Goal: Find specific page/section: Find specific page/section

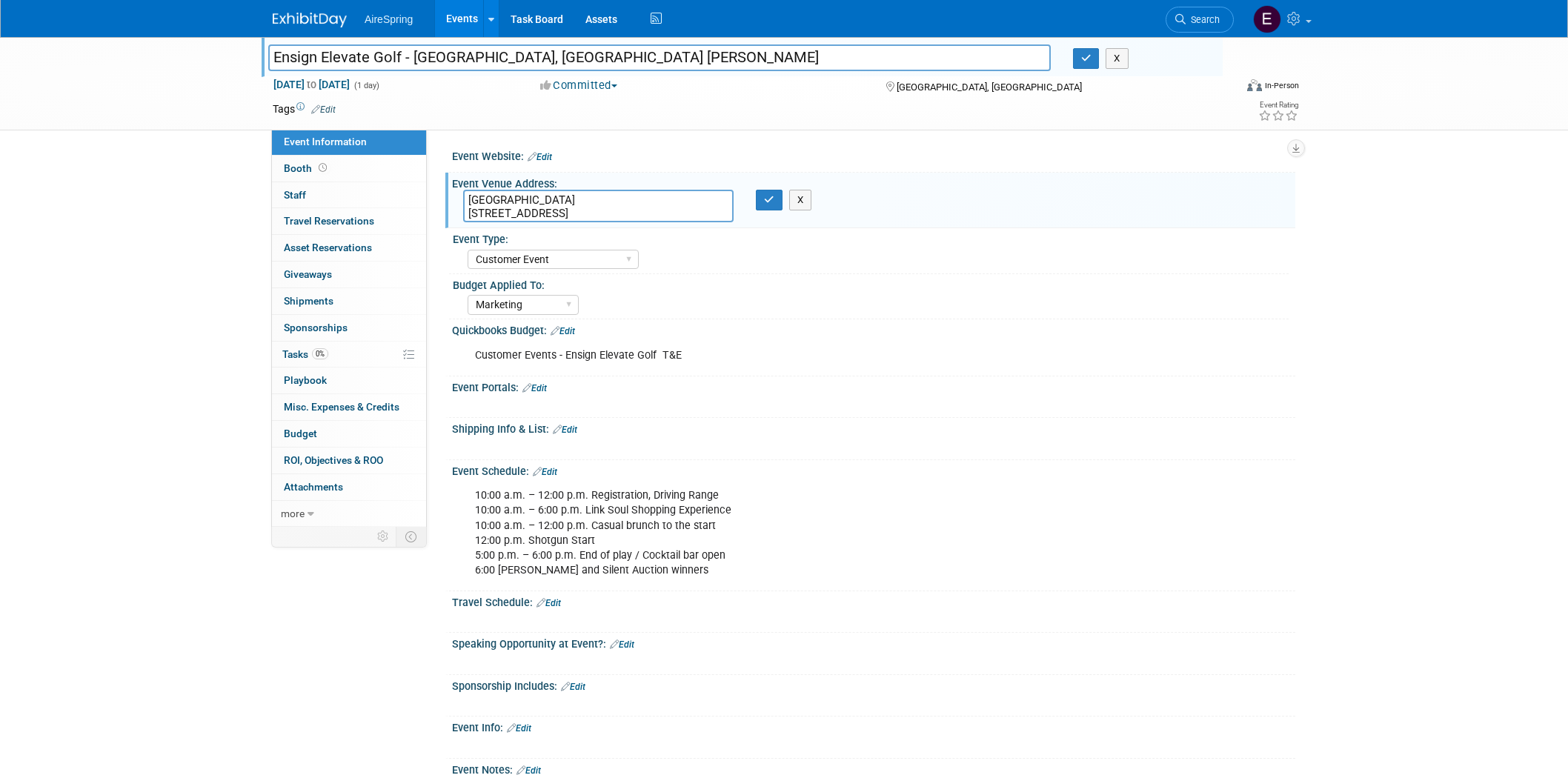
select select "Customer Event"
select select "Marketing"
drag, startPoint x: 464, startPoint y: 196, endPoint x: 613, endPoint y: 240, distance: 155.4
click at [627, 224] on div "Fairbanks Ranch Country Club 15150 San Dieguito Road Fairbanks Ranch Country Cl…" at bounding box center [627, 207] width 351 height 34
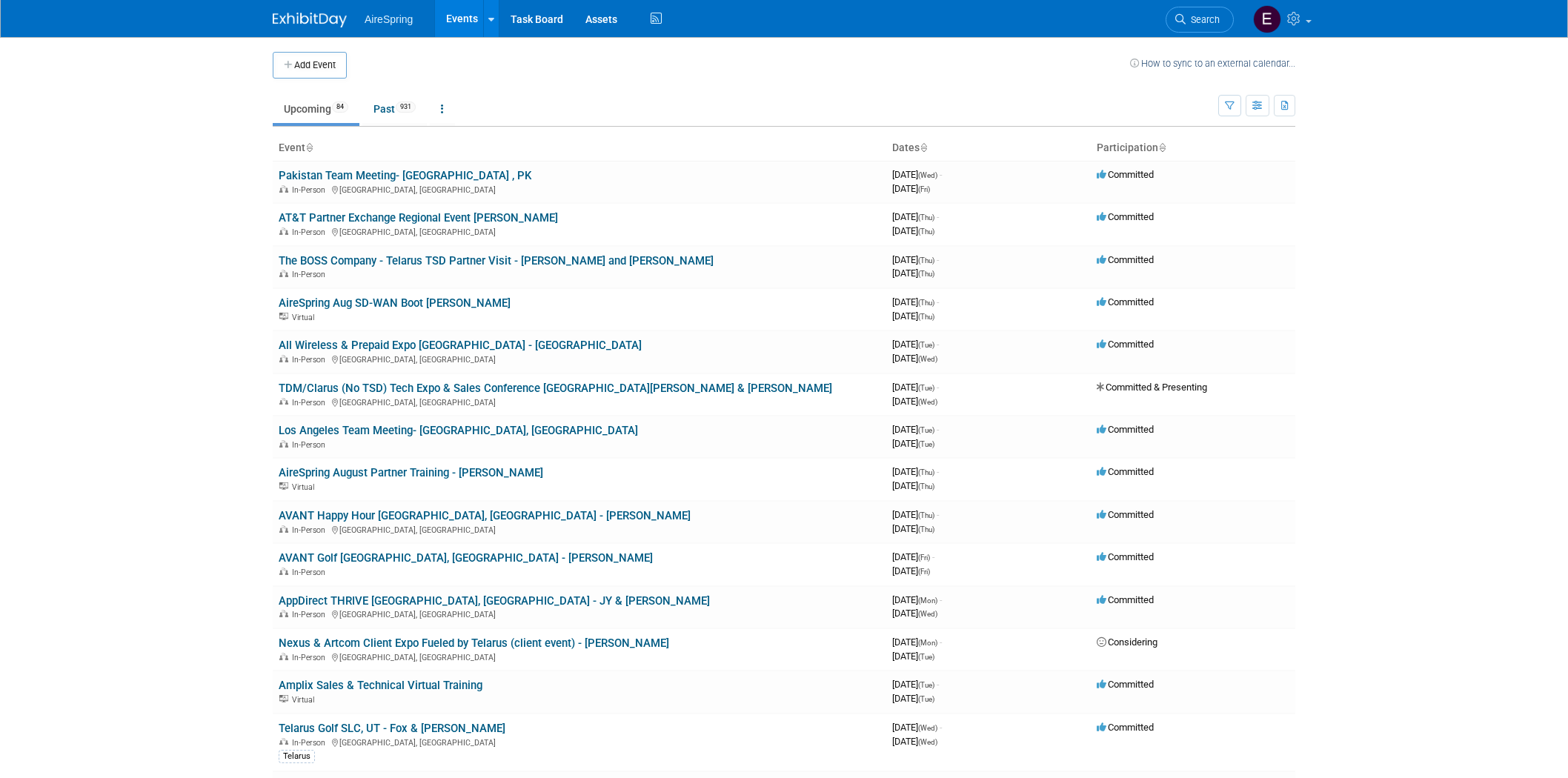
scroll to position [988, 0]
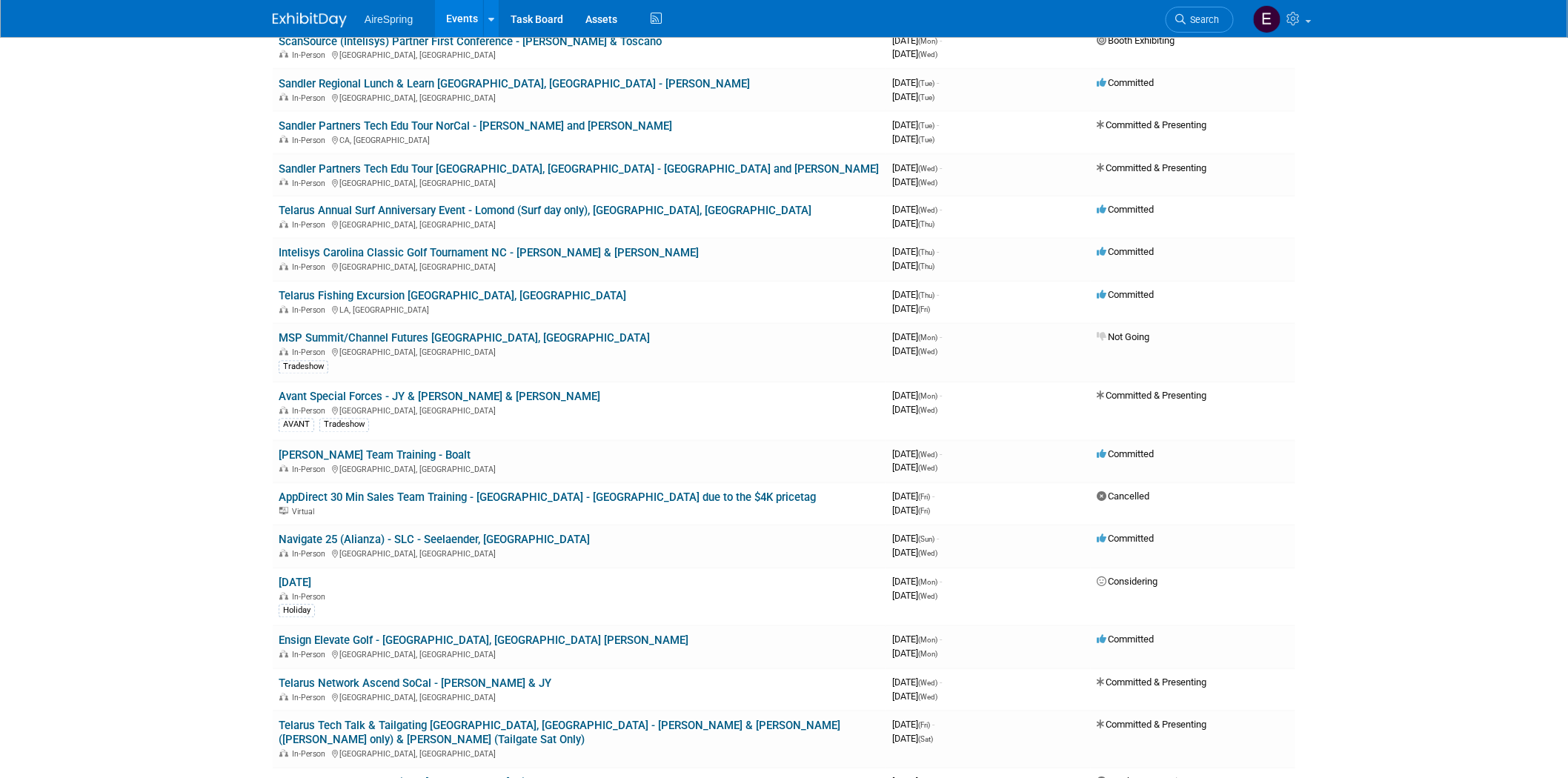
drag, startPoint x: 527, startPoint y: 138, endPoint x: 480, endPoint y: 165, distance: 54.2
click at [527, 163] on link "Sandler Partners Tech Edu Tour [GEOGRAPHIC_DATA], [GEOGRAPHIC_DATA] - [GEOGRAPH…" at bounding box center [578, 169] width 600 height 13
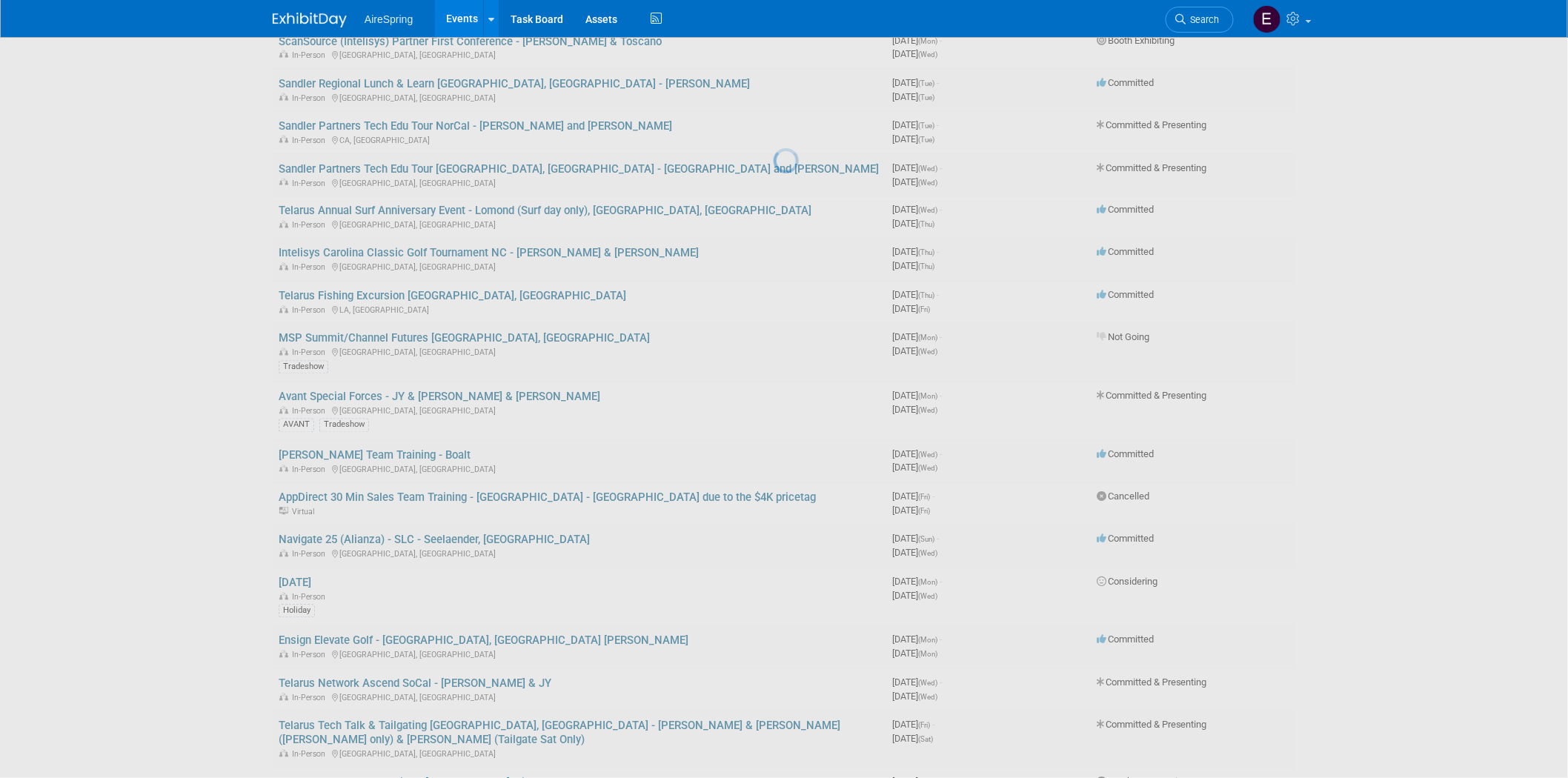
scroll to position [0, 0]
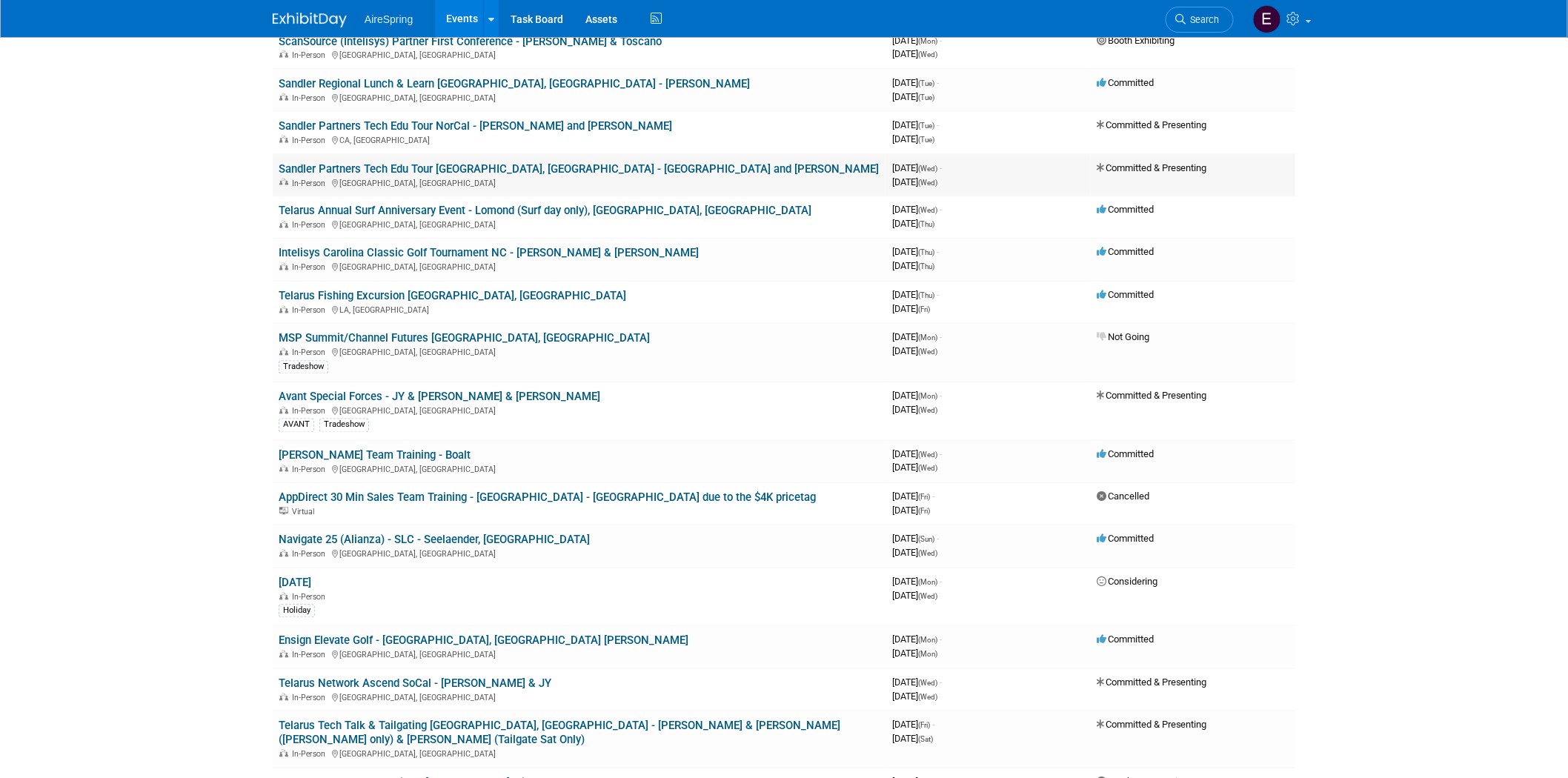
click at [505, 163] on link "Sandler Partners Tech Edu Tour [GEOGRAPHIC_DATA], [GEOGRAPHIC_DATA] - [GEOGRAPH…" at bounding box center [578, 169] width 600 height 13
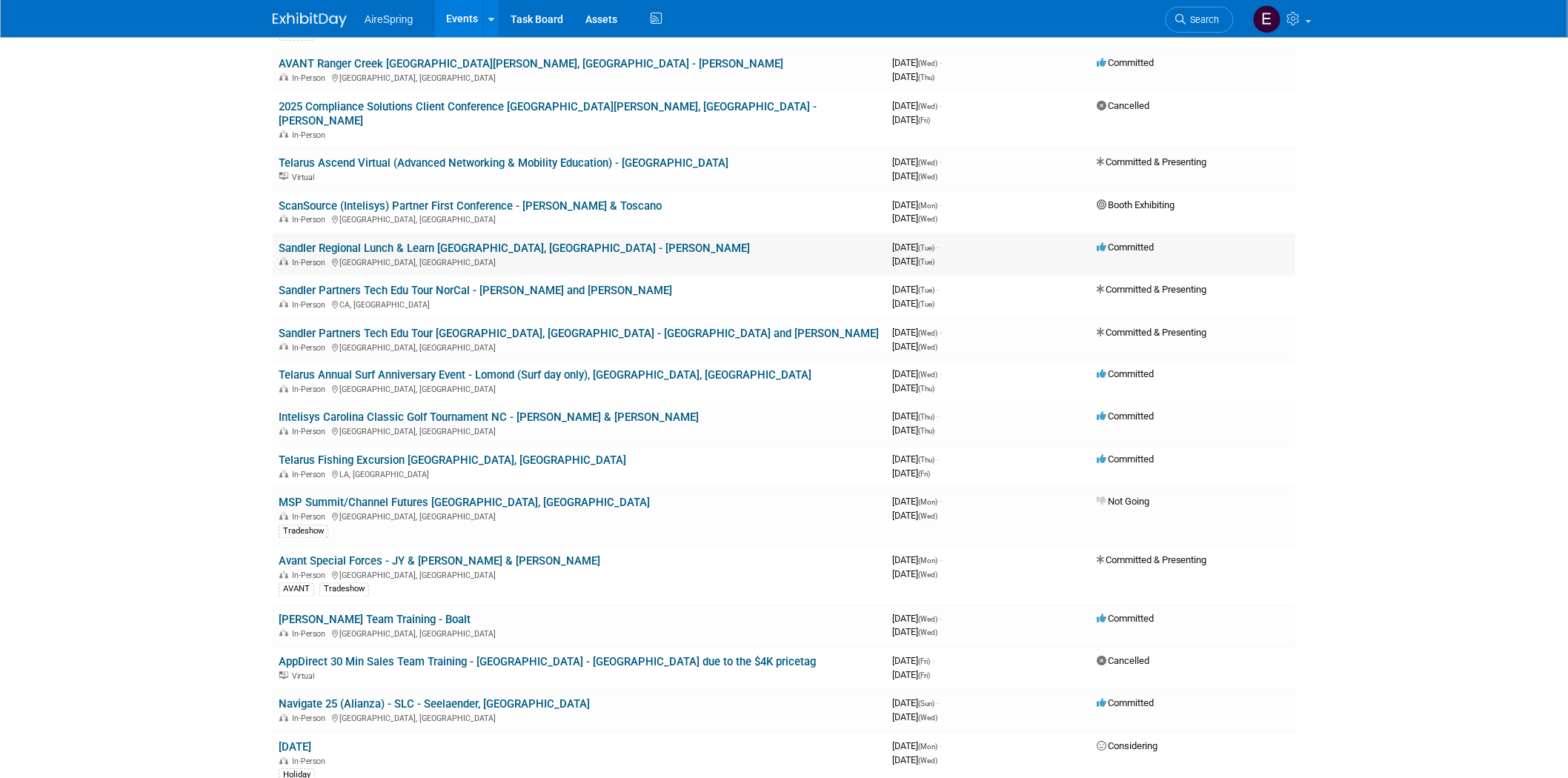
scroll to position [658, 0]
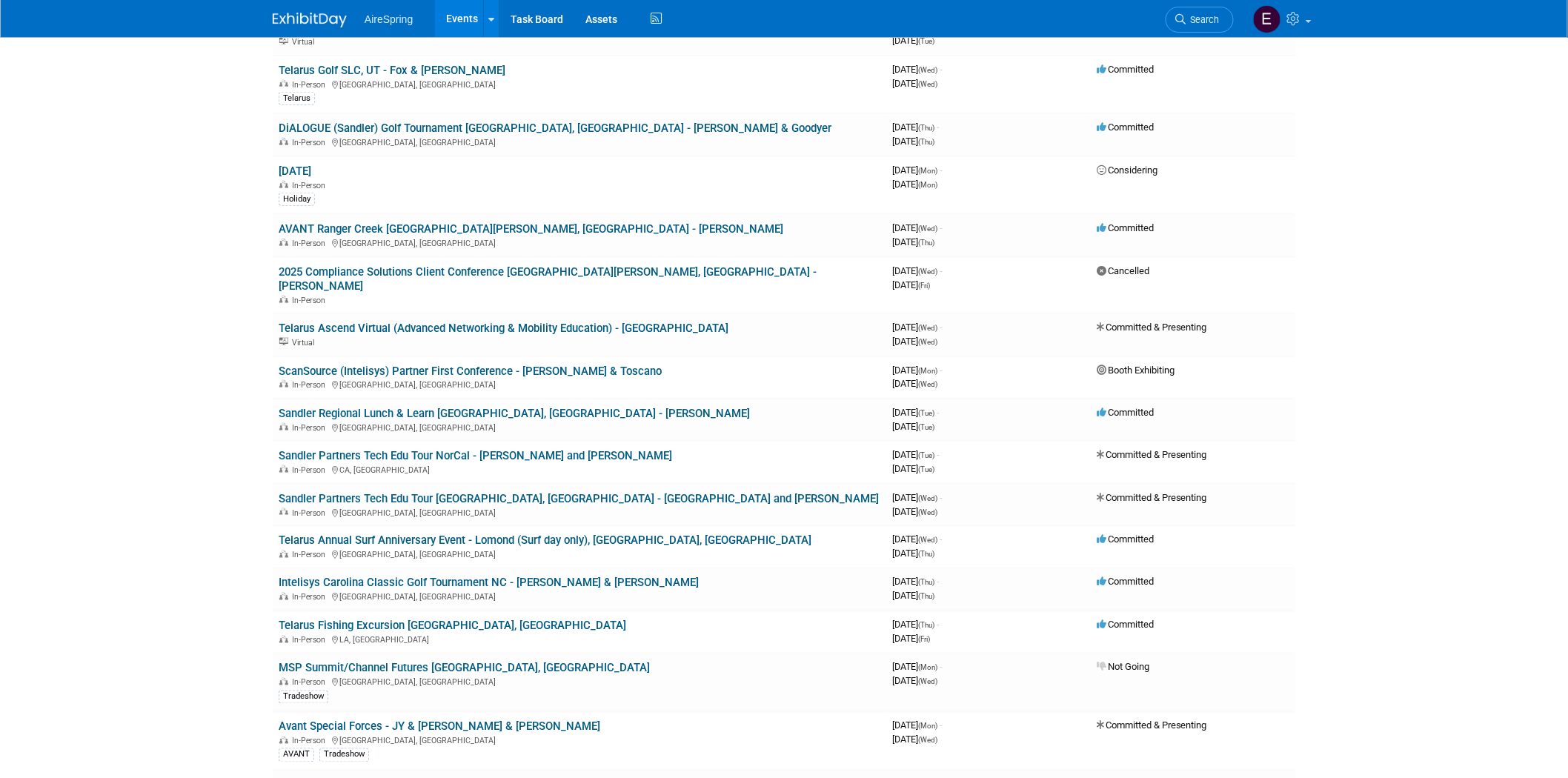
drag, startPoint x: 328, startPoint y: 426, endPoint x: 318, endPoint y: 430, distance: 10.8
click at [328, 449] on link "Sandler Partners Tech Edu Tour NorCal - Sigmon and Mooney" at bounding box center [475, 456] width 394 height 13
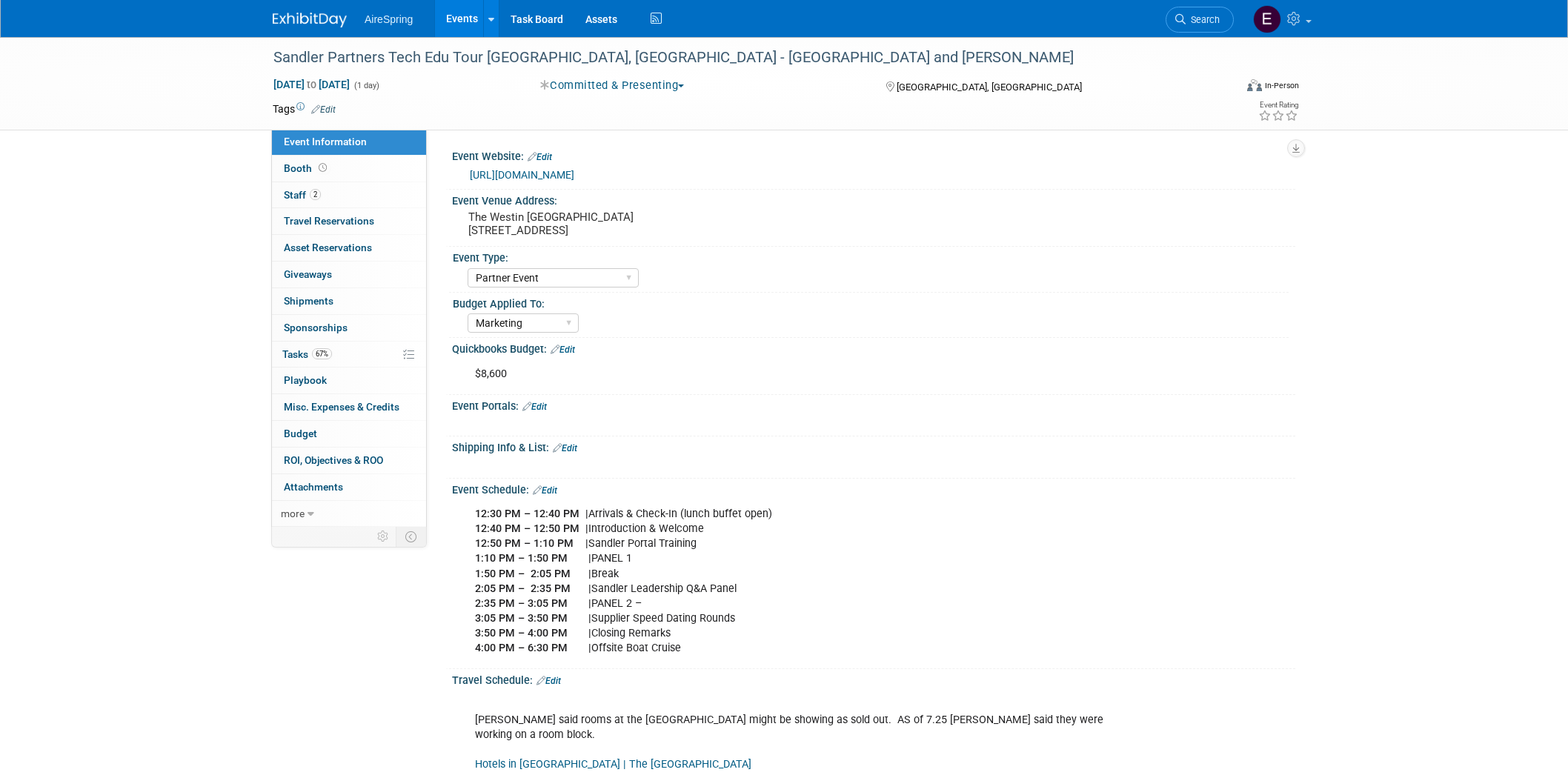
select select "Partner Event"
select select "Marketing"
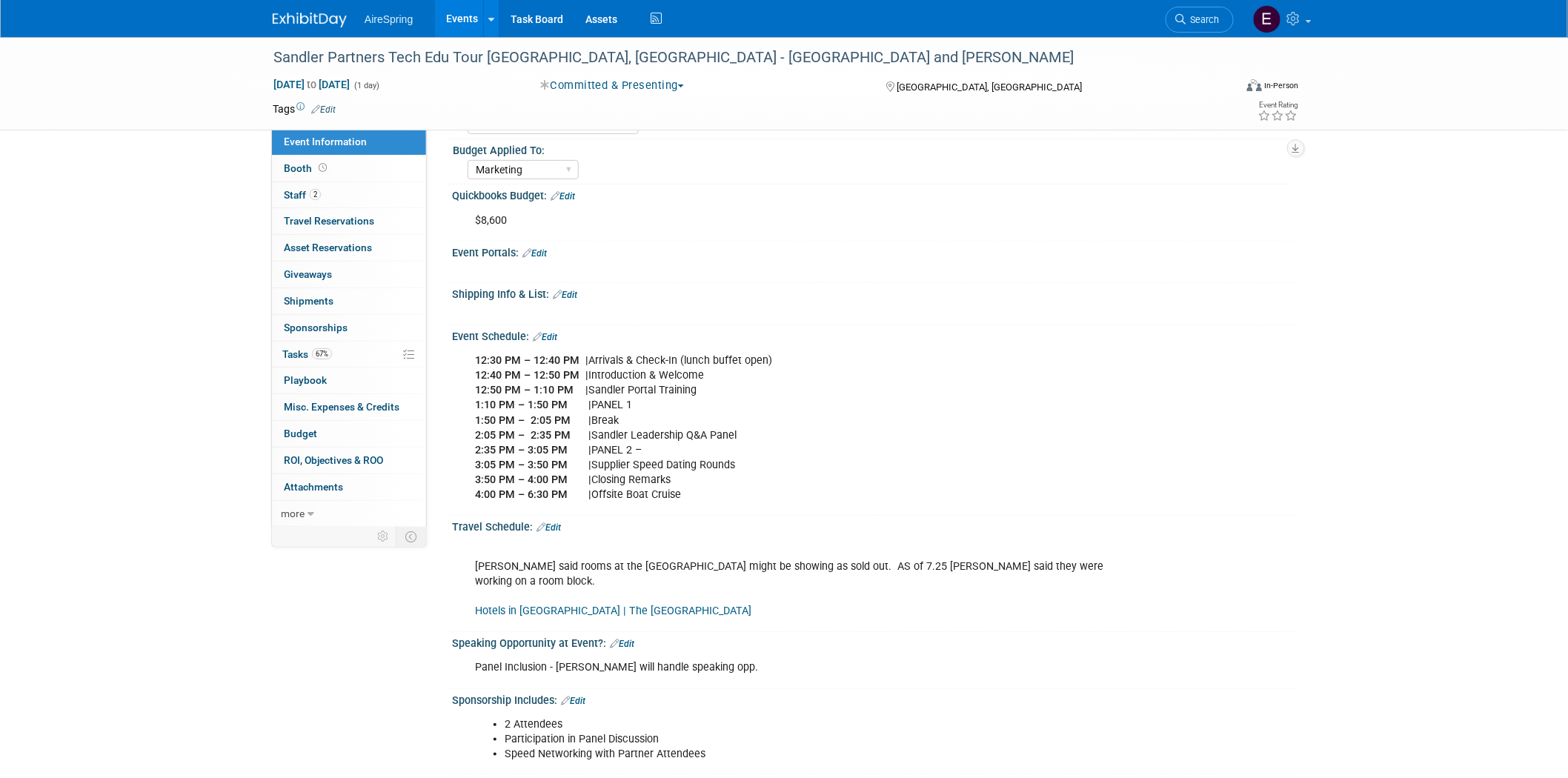
scroll to position [165, 0]
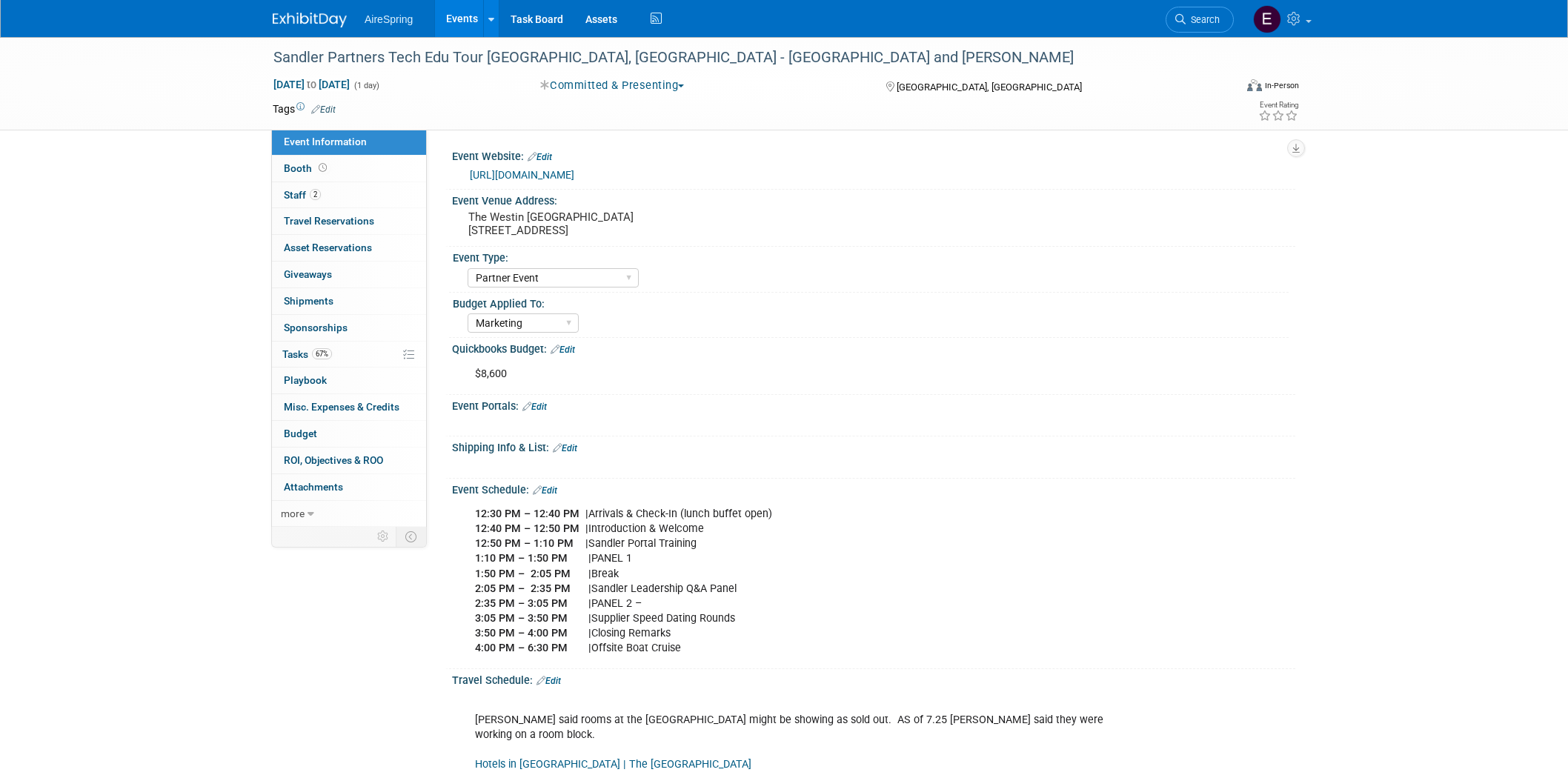
select select "Partner Event"
select select "Marketing"
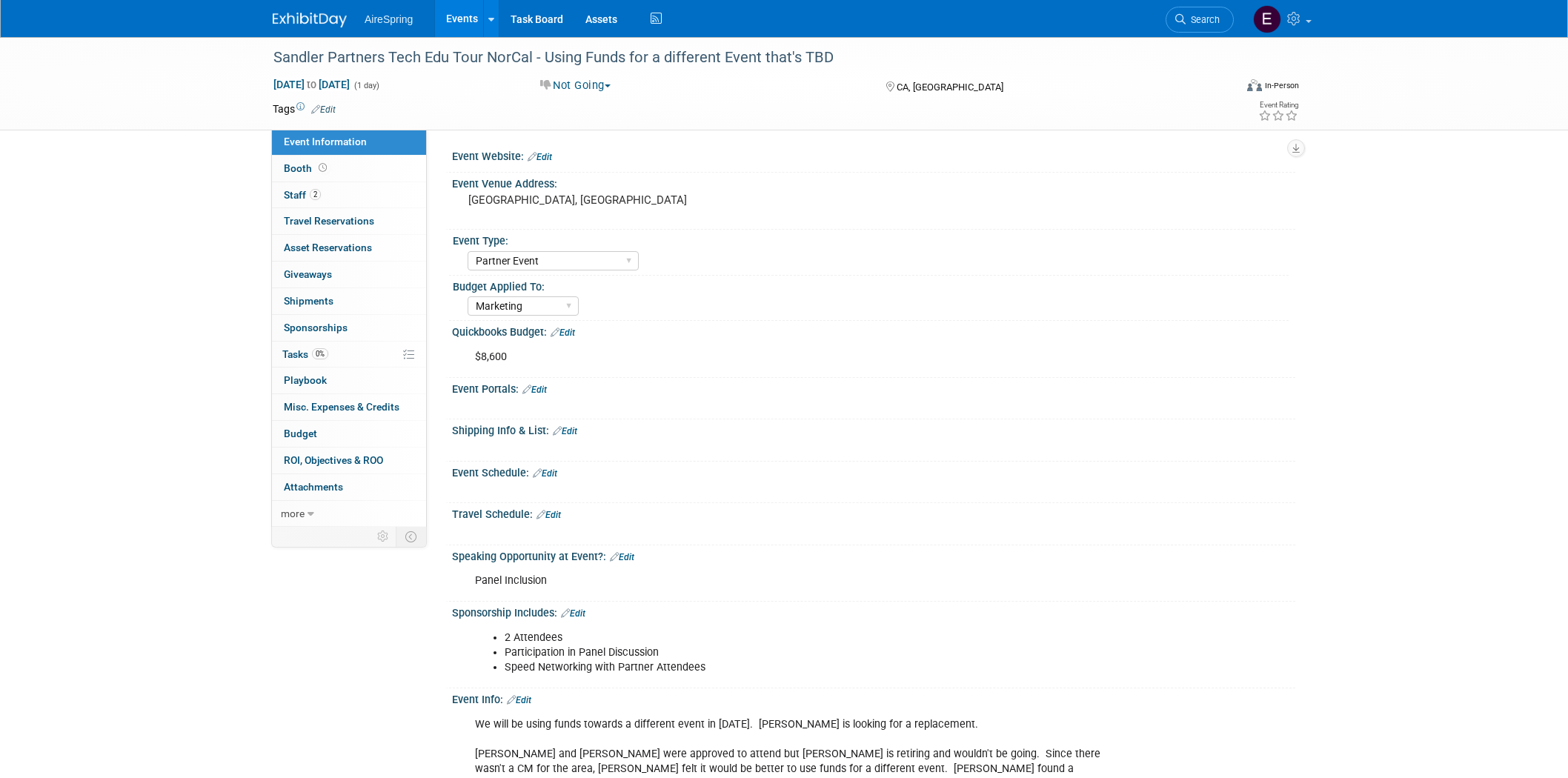
select select "Partner Event"
select select "Marketing"
select select "Partner Event"
select select "Marketing"
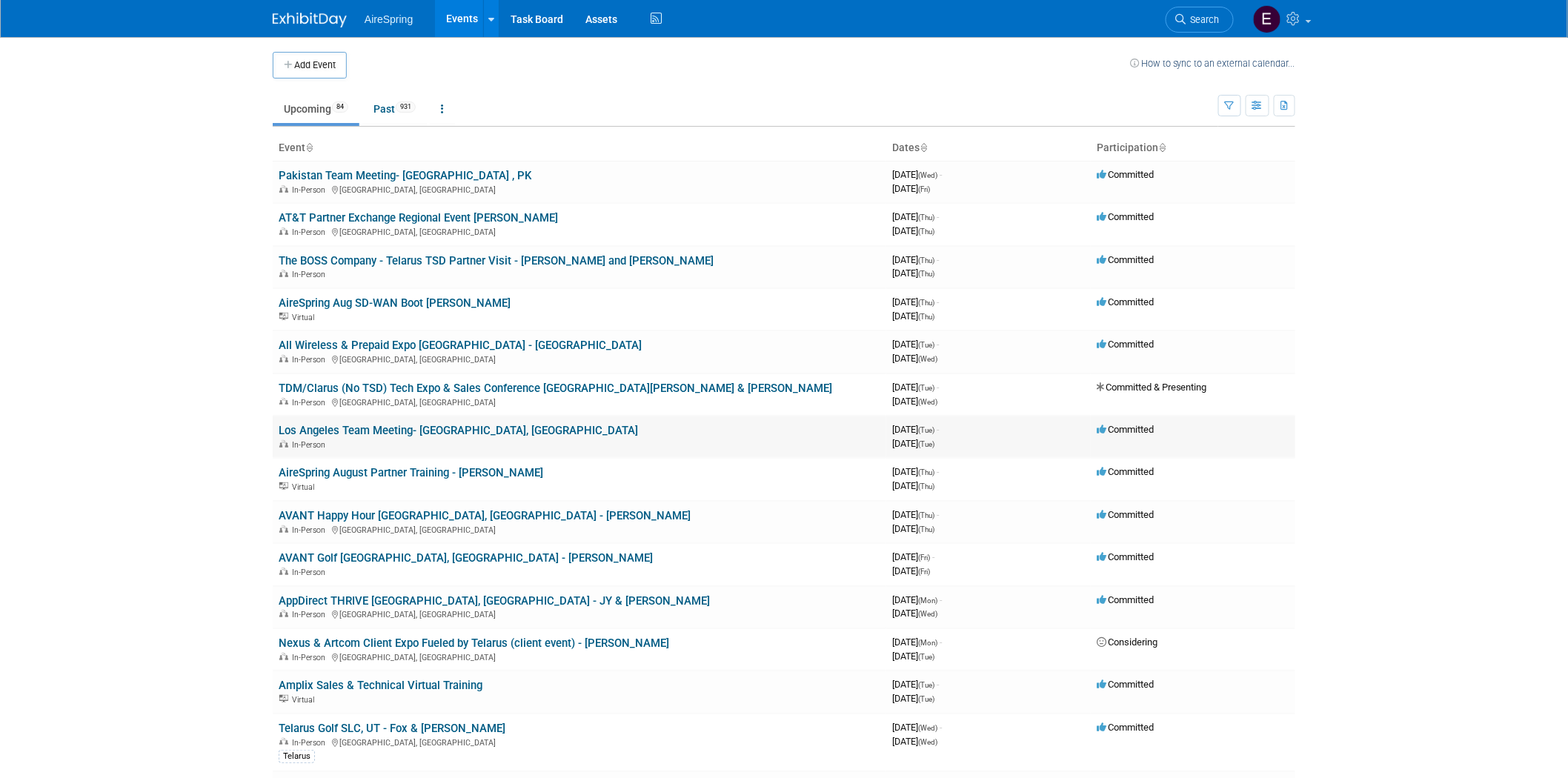
click at [433, 425] on link "Los Angeles Team Meeting- Los Angeles, CA" at bounding box center [458, 431] width 359 height 13
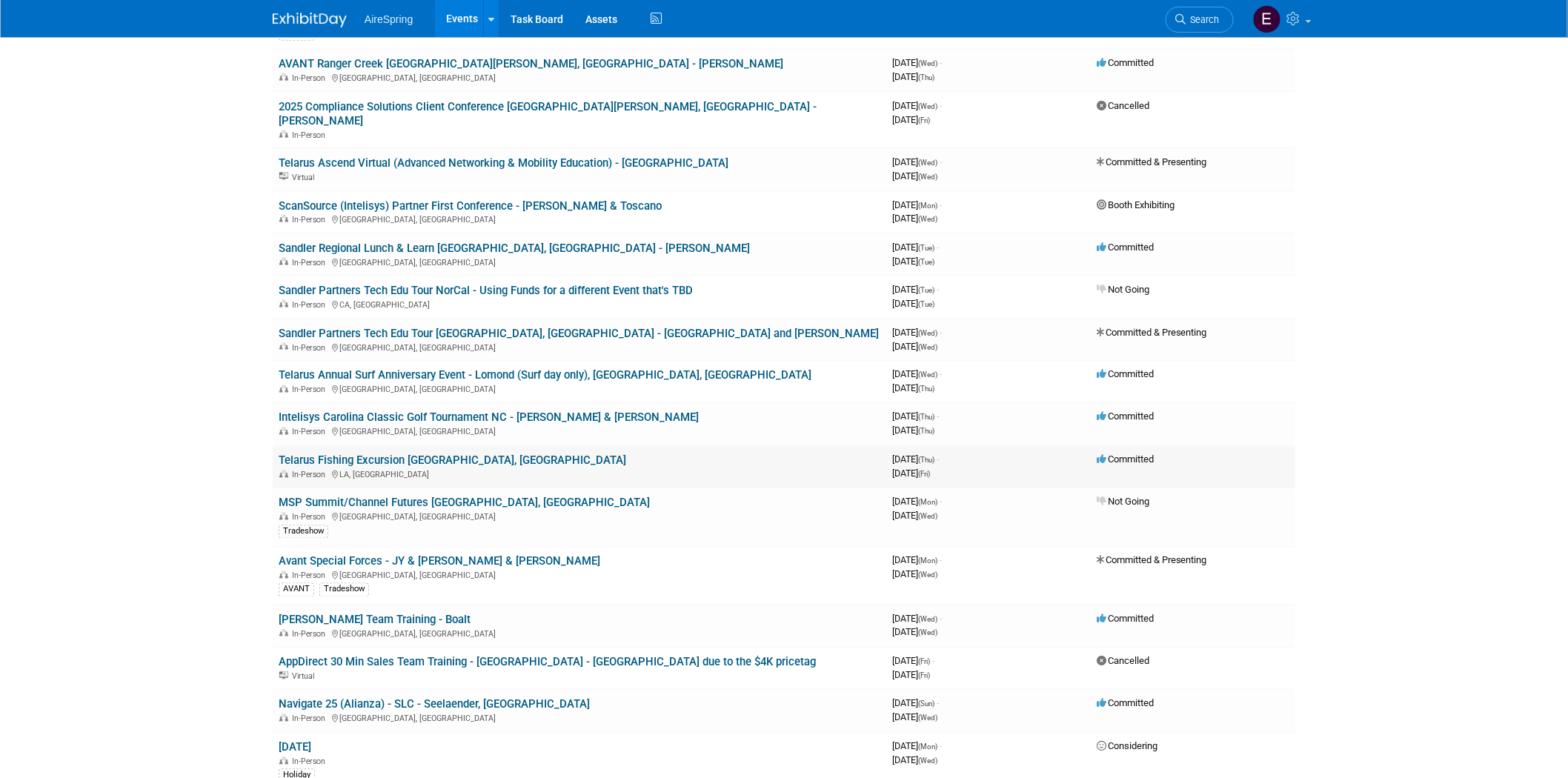
scroll to position [905, 0]
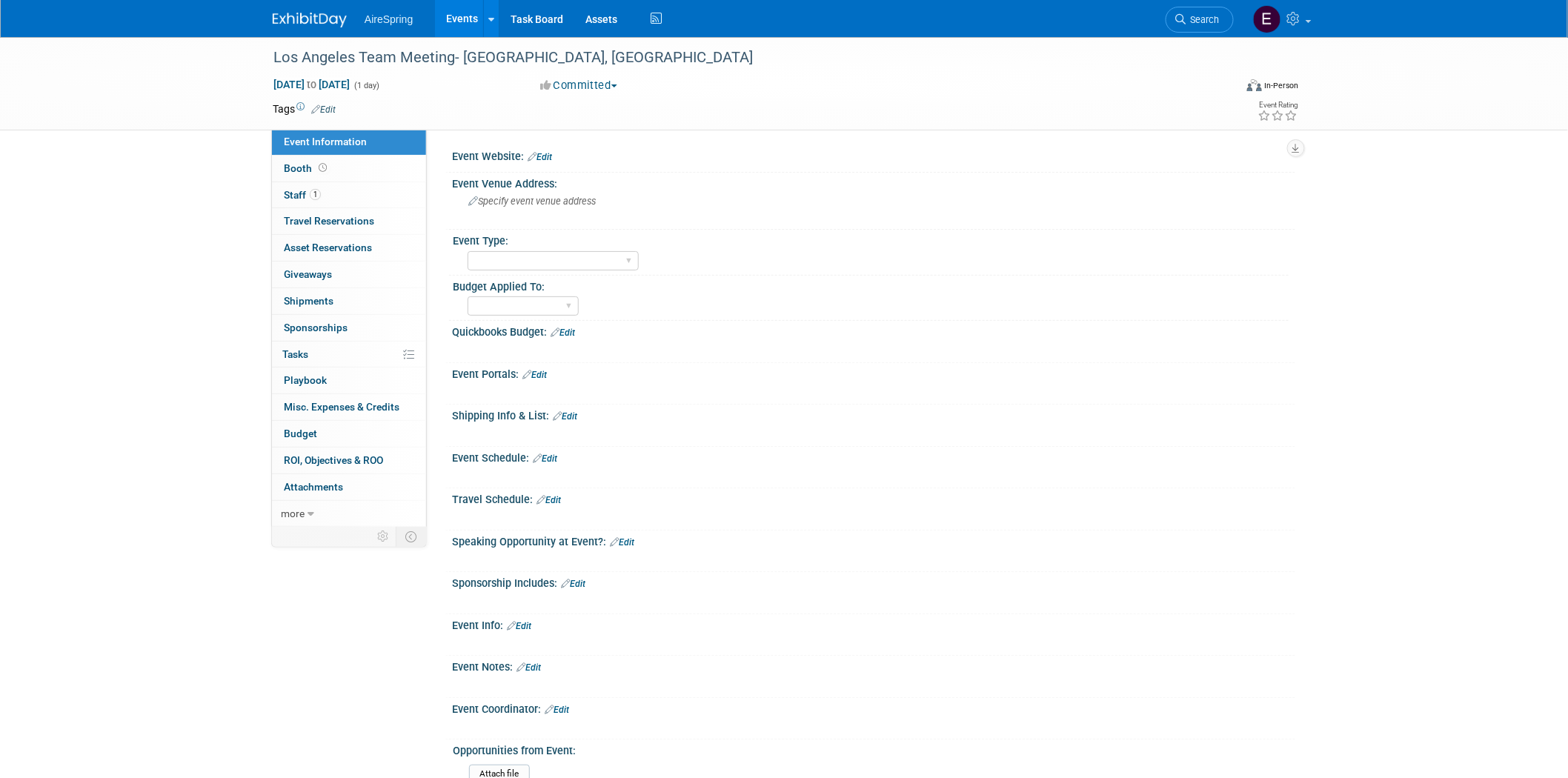
drag, startPoint x: 302, startPoint y: 193, endPoint x: 247, endPoint y: 178, distance: 57.0
click at [301, 191] on span "Staff 1" at bounding box center [302, 195] width 37 height 11
